Goal: Navigation & Orientation: Find specific page/section

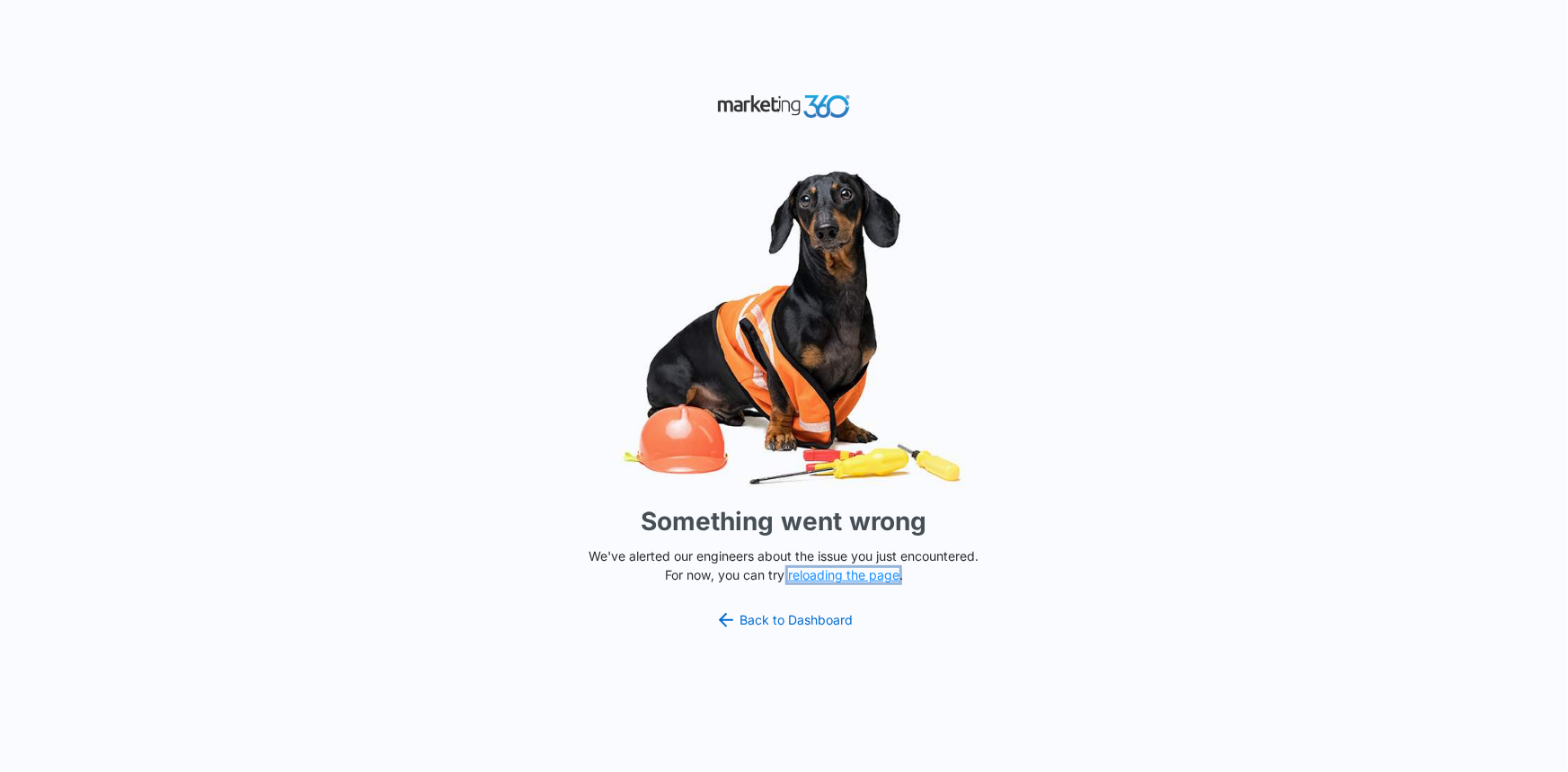
click at [825, 569] on button "reloading the page" at bounding box center [843, 576] width 112 height 15
click at [808, 622] on link "Back to Dashboard" at bounding box center [784, 620] width 138 height 21
drag, startPoint x: 819, startPoint y: 579, endPoint x: 804, endPoint y: 575, distance: 15.5
click at [817, 578] on button "reloading the page" at bounding box center [843, 576] width 112 height 15
click at [821, 572] on button "reloading the page" at bounding box center [843, 576] width 112 height 15
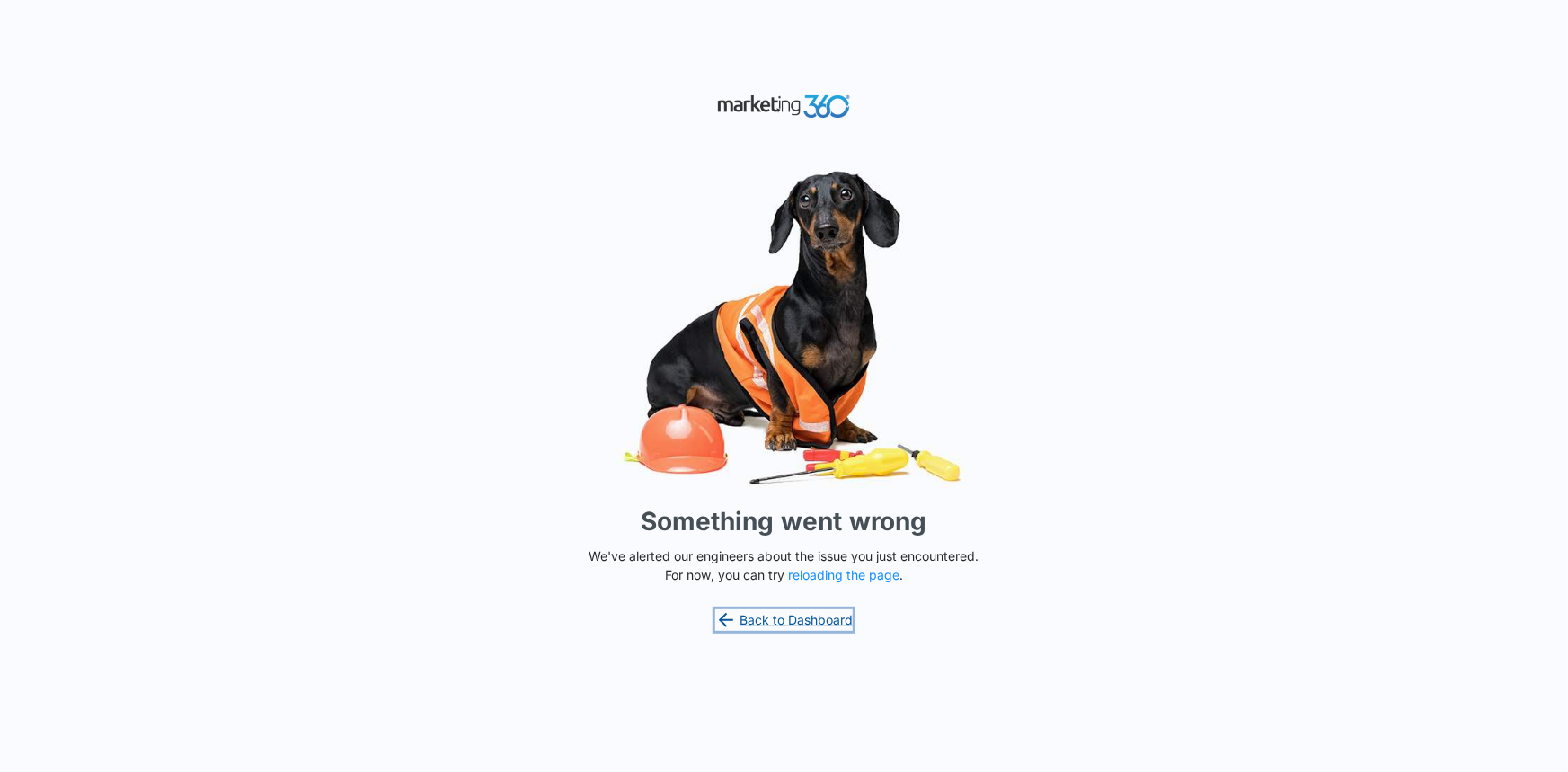
click at [791, 620] on link "Back to Dashboard" at bounding box center [784, 620] width 138 height 21
